Goal: Transaction & Acquisition: Purchase product/service

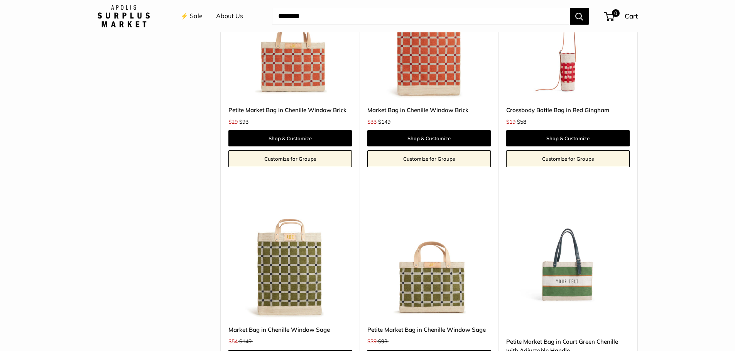
scroll to position [1646, 0]
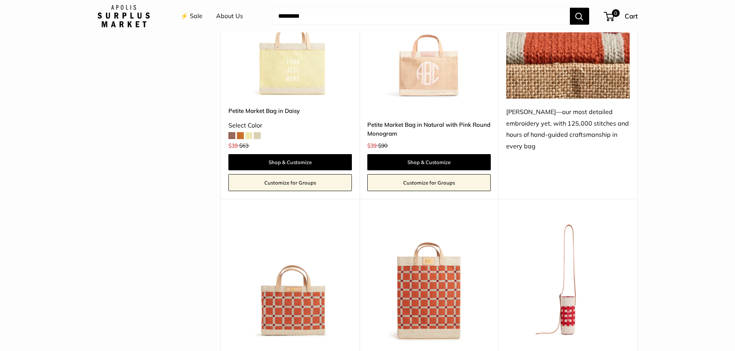
click at [0, 0] on img at bounding box center [0, 0] width 0 height 0
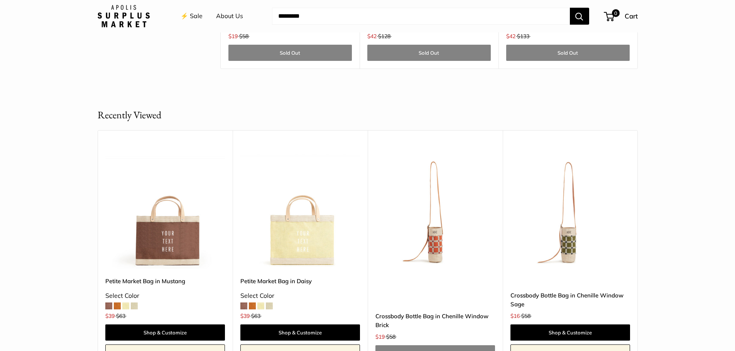
scroll to position [2673, 0]
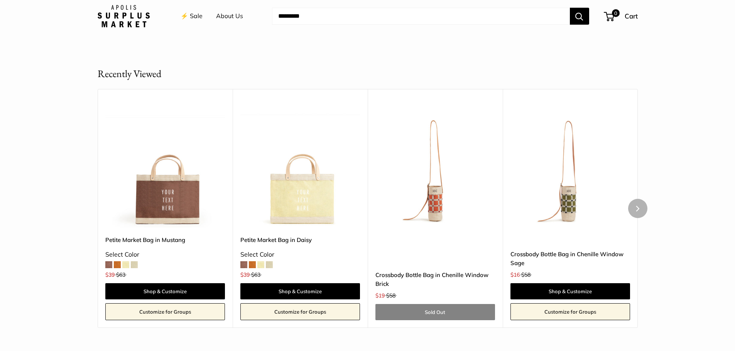
click at [595, 320] on link "Customize for Groups" at bounding box center [570, 311] width 120 height 17
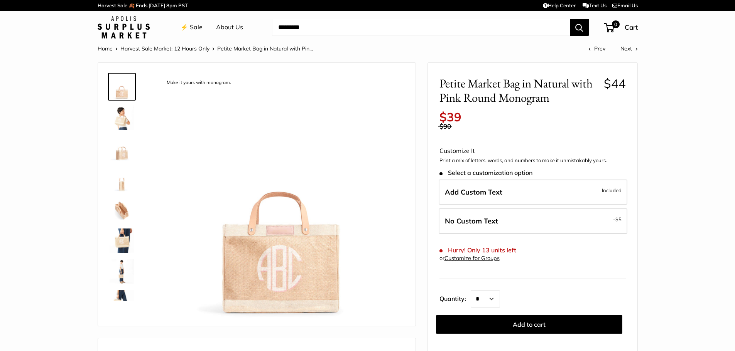
click at [123, 153] on img at bounding box center [122, 148] width 25 height 25
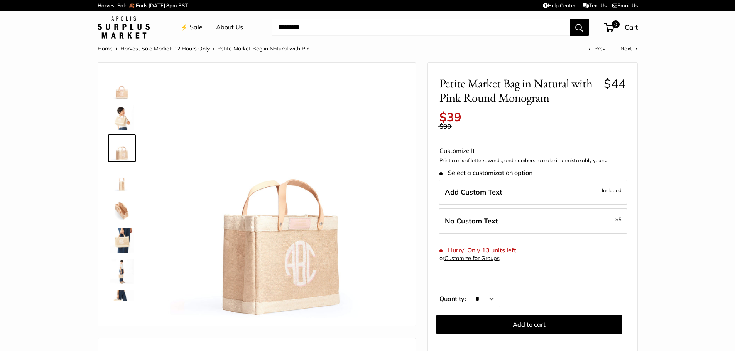
click at [125, 275] on img at bounding box center [122, 272] width 25 height 25
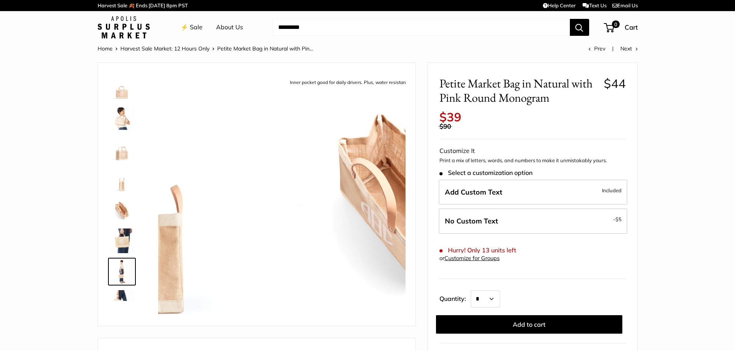
scroll to position [86, 0]
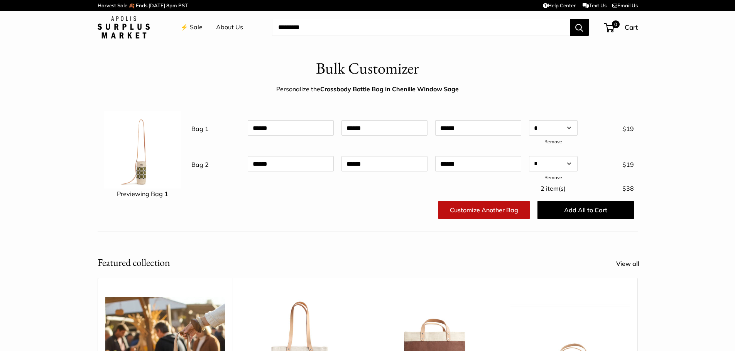
click at [198, 27] on link "⚡️ Sale" at bounding box center [191, 28] width 22 height 12
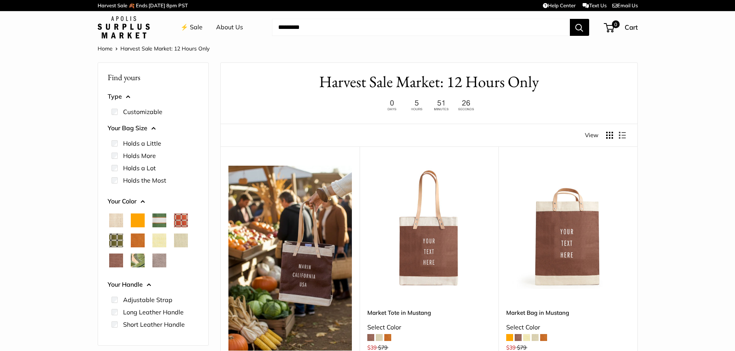
click at [160, 258] on span "Taupe" at bounding box center [159, 261] width 14 height 14
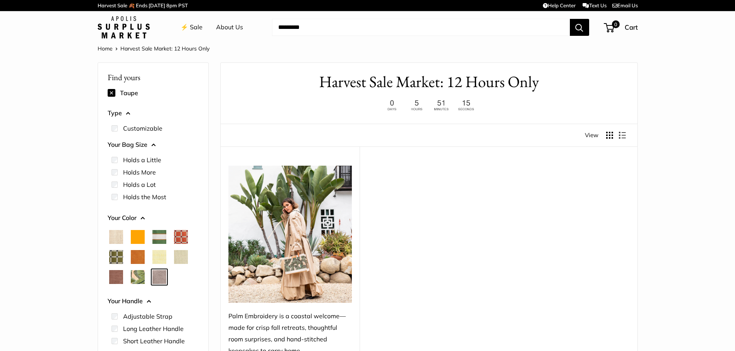
click at [115, 234] on span "Natural" at bounding box center [116, 237] width 14 height 14
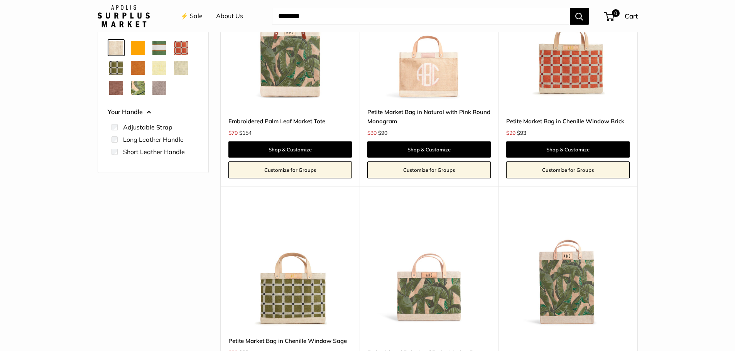
scroll to position [166, 0]
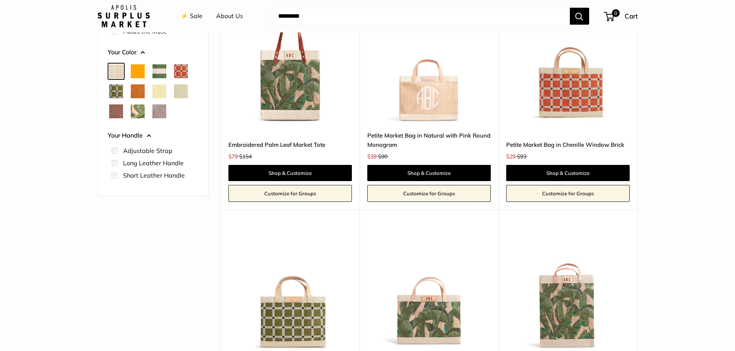
click at [0, 0] on img at bounding box center [0, 0] width 0 height 0
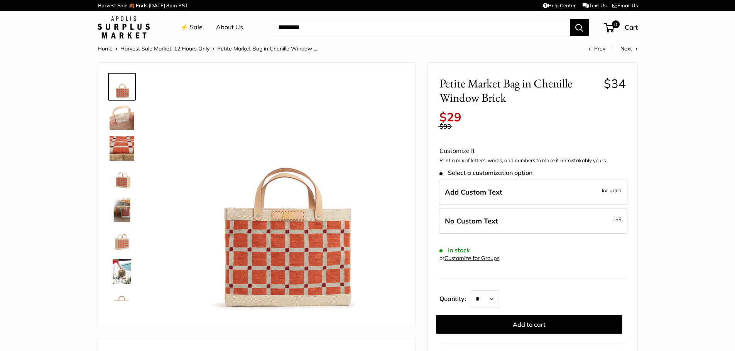
click at [113, 240] on img at bounding box center [122, 241] width 25 height 25
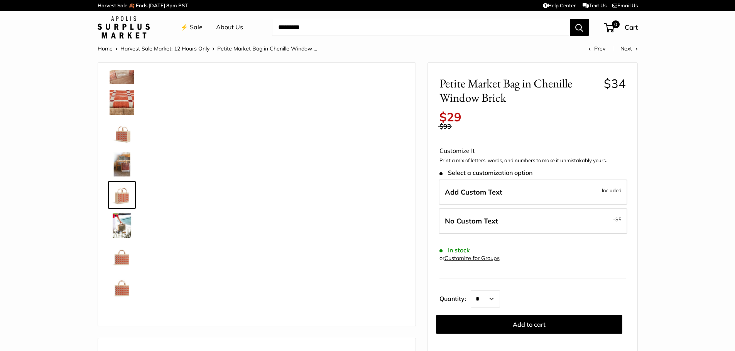
scroll to position [49, 0]
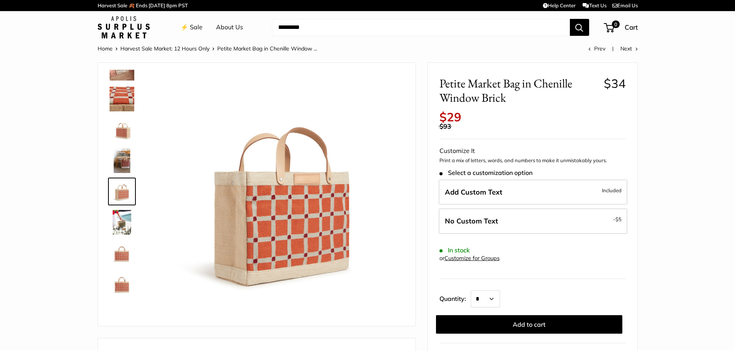
click at [123, 99] on img at bounding box center [122, 99] width 25 height 25
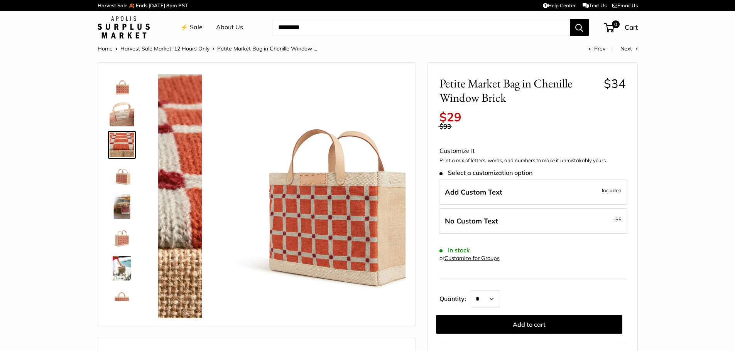
scroll to position [0, 0]
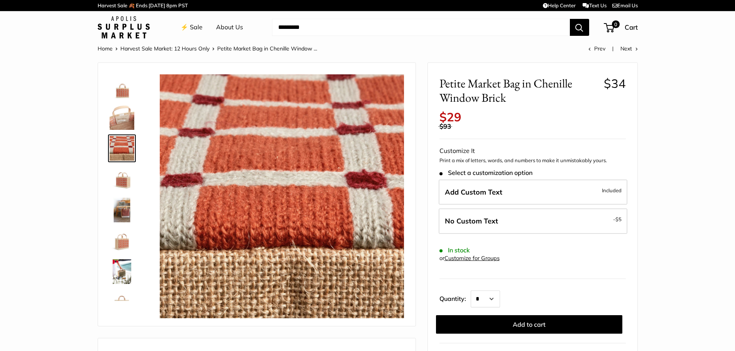
click at [123, 206] on img at bounding box center [122, 210] width 25 height 25
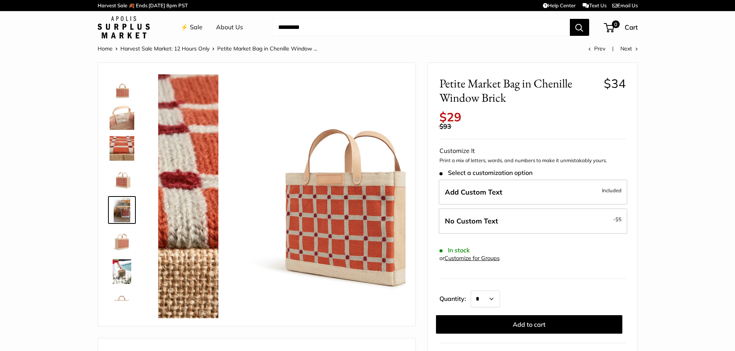
scroll to position [24, 0]
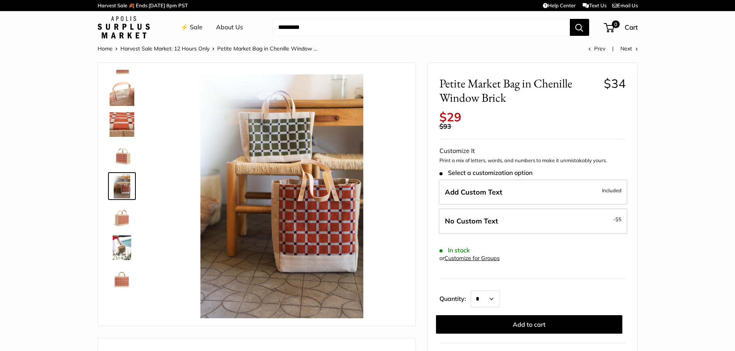
click at [121, 278] on img at bounding box center [122, 278] width 25 height 25
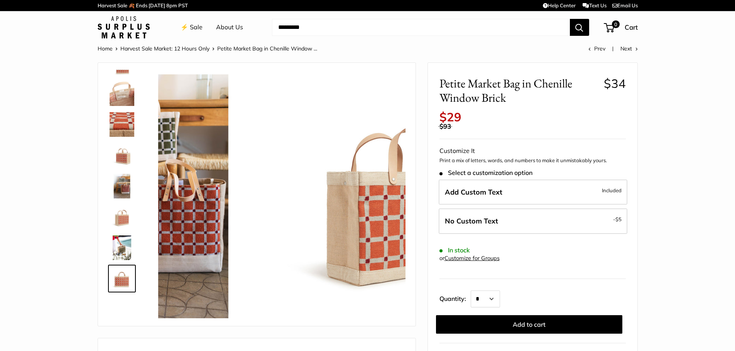
scroll to position [49, 0]
